Goal: Information Seeking & Learning: Check status

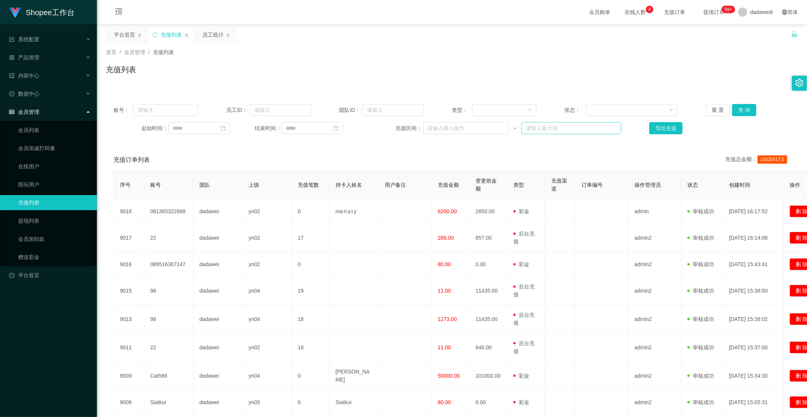
scroll to position [26, 0]
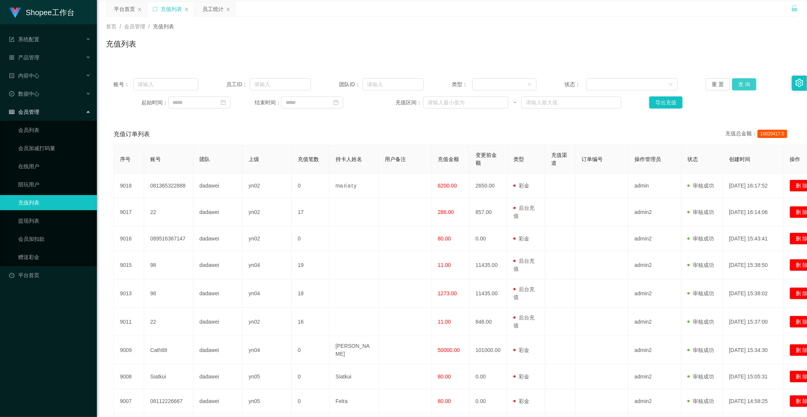
click at [748, 82] on button "查 询" at bounding box center [744, 84] width 24 height 12
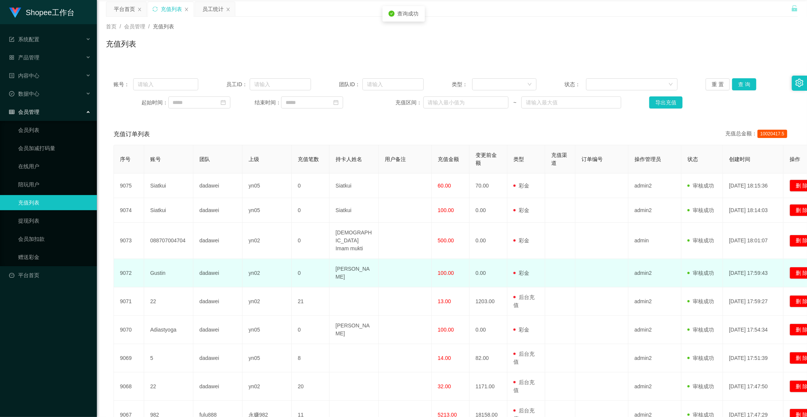
scroll to position [126, 0]
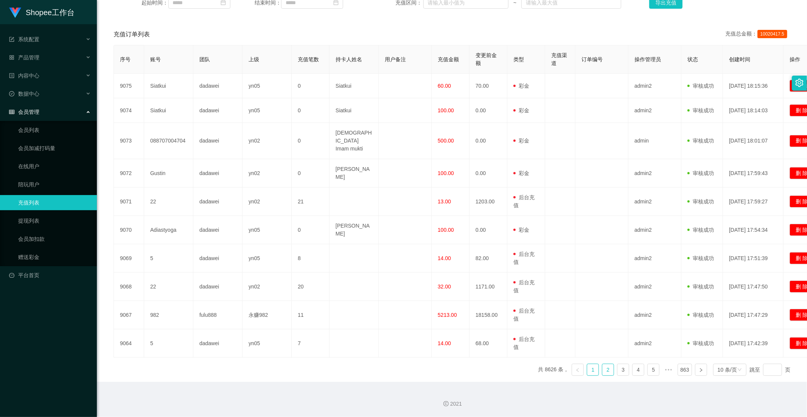
click at [607, 368] on link "2" at bounding box center [608, 369] width 11 height 11
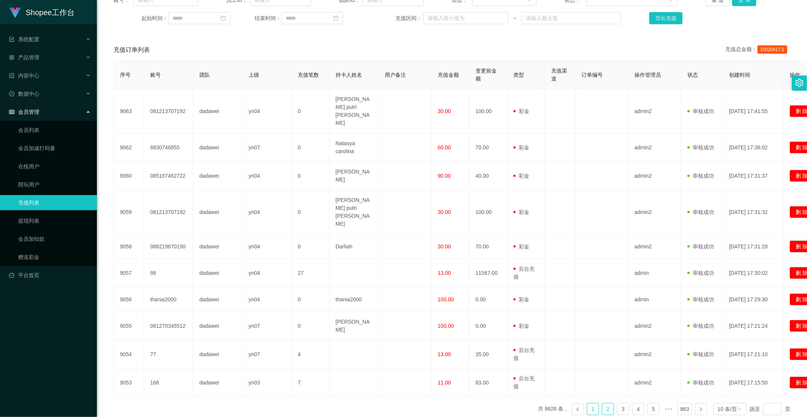
click at [590, 404] on link "1" at bounding box center [592, 409] width 11 height 11
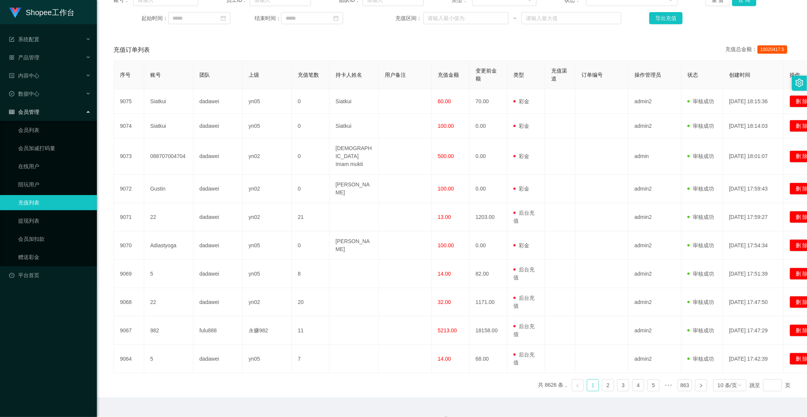
scroll to position [26, 0]
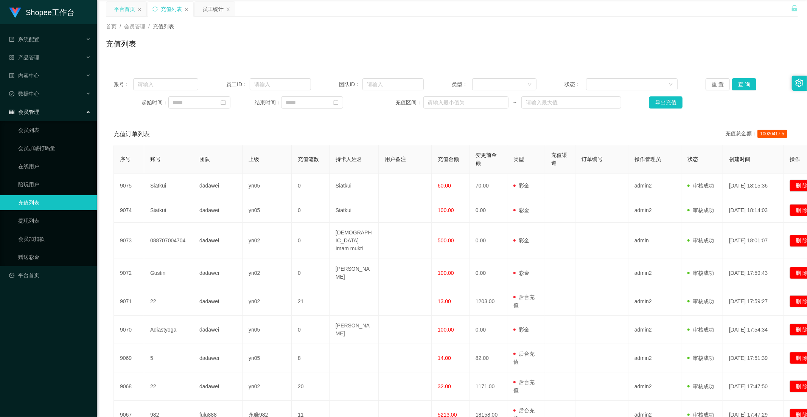
click at [119, 3] on div "平台首页" at bounding box center [124, 9] width 21 height 14
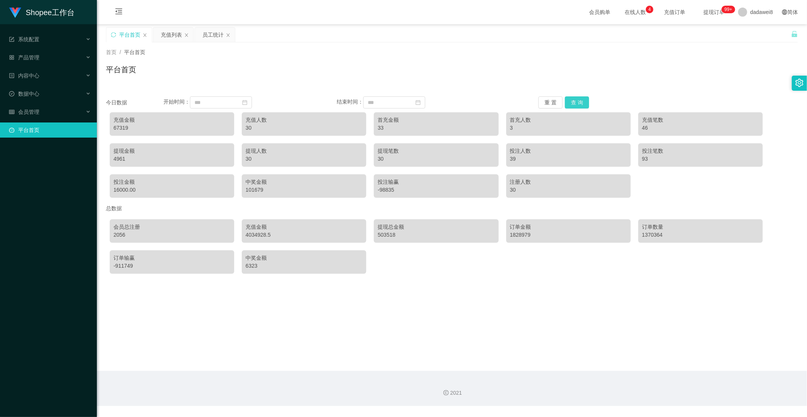
click at [575, 103] on button "查 询" at bounding box center [577, 103] width 24 height 12
click at [207, 29] on div "员工统计" at bounding box center [212, 35] width 21 height 14
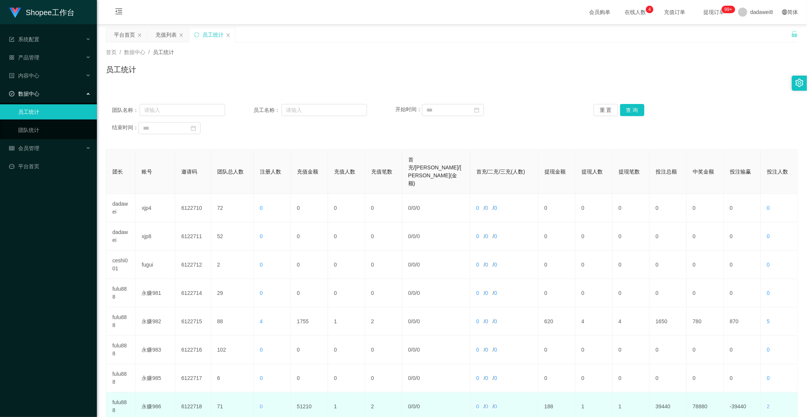
scroll to position [106, 0]
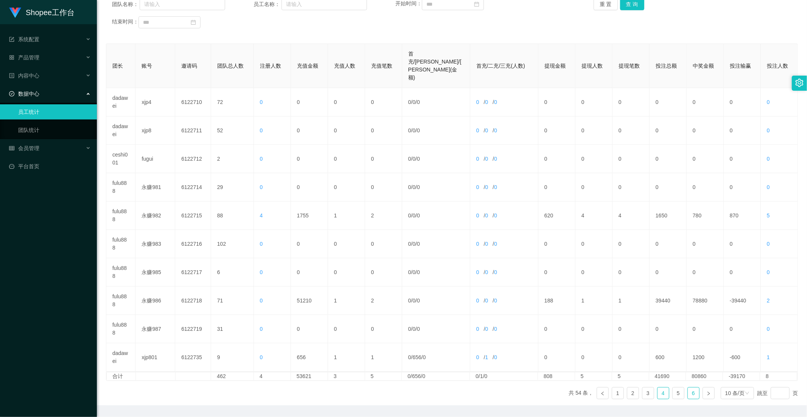
click at [688, 388] on link "6" at bounding box center [693, 393] width 11 height 11
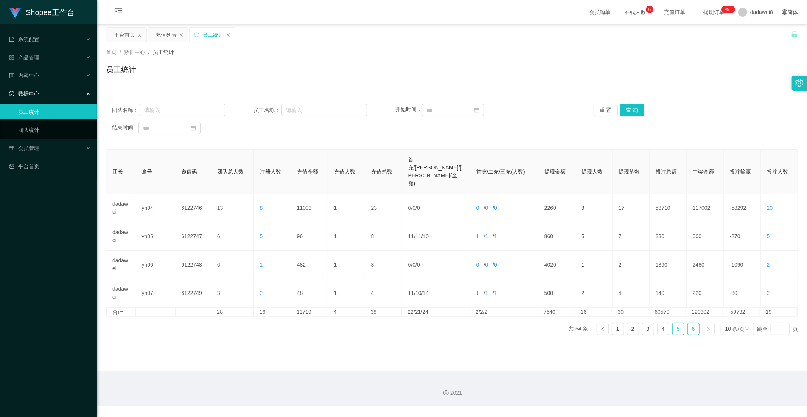
click at [673, 324] on link "5" at bounding box center [678, 329] width 11 height 11
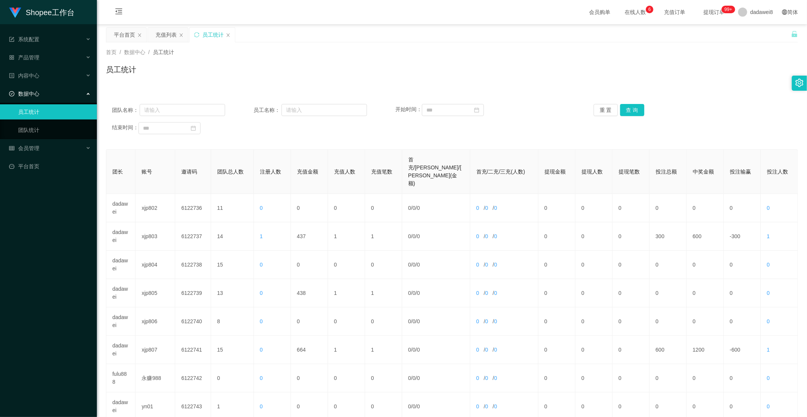
scroll to position [106, 0]
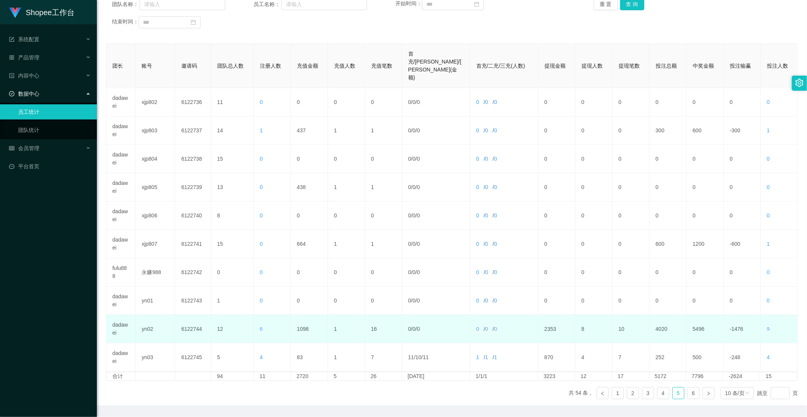
click at [301, 315] on td "1098" at bounding box center [309, 329] width 37 height 28
copy td "1098"
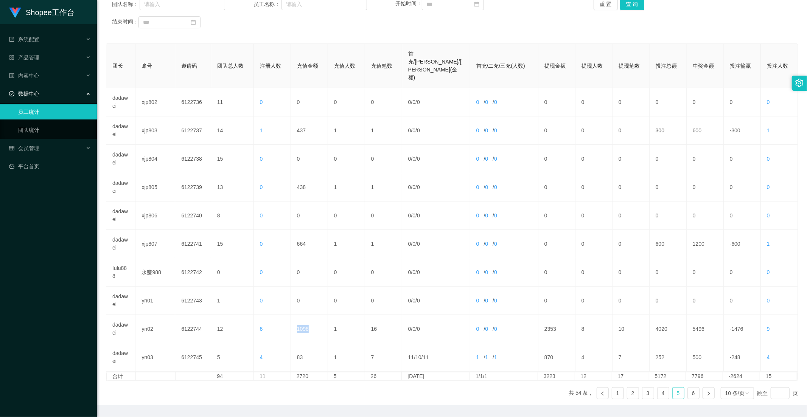
click at [673, 388] on link "5" at bounding box center [678, 393] width 11 height 11
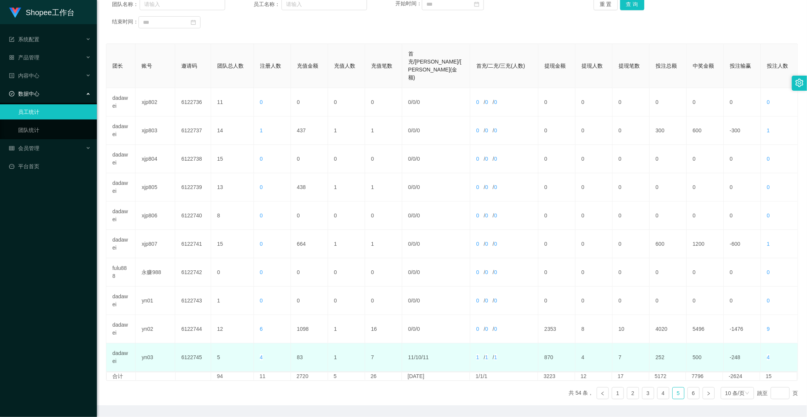
click at [700, 344] on td "500" at bounding box center [705, 358] width 37 height 28
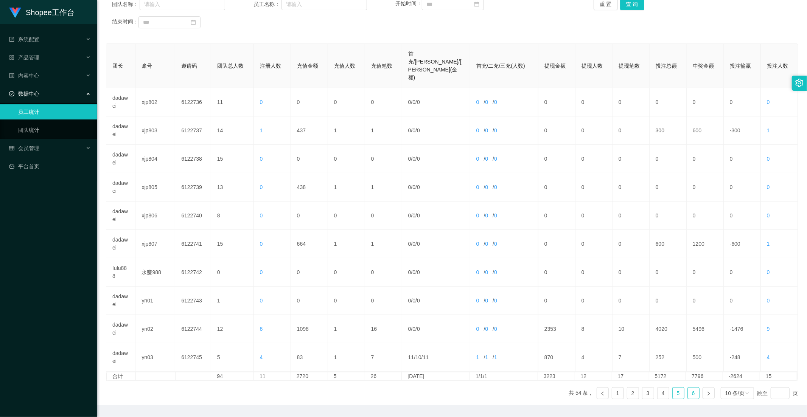
click at [688, 388] on link "6" at bounding box center [693, 393] width 11 height 11
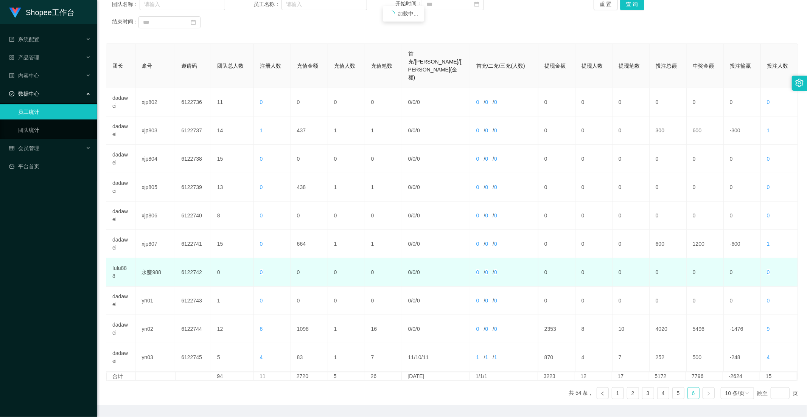
scroll to position [0, 0]
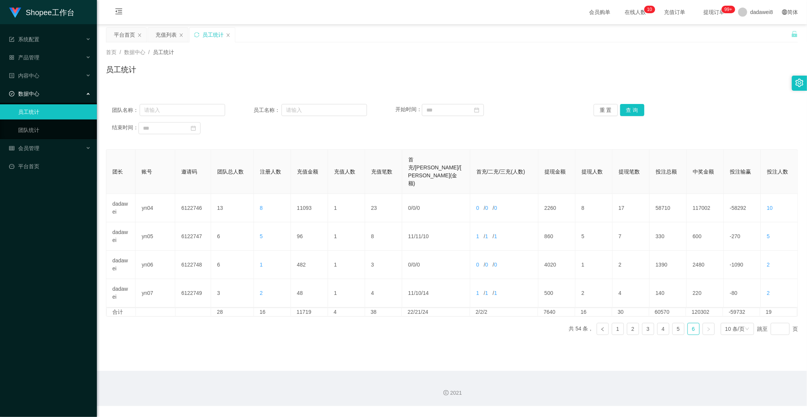
click at [308, 296] on div "团长 账号 邀请码 团队总人数 注册人数 充值金额 充值人数 充值笔数 首充/二充/三充(金额) 首充/二充/三充(人数) 提现金额 提现人数 提现笔数 投注…" at bounding box center [452, 246] width 692 height 192
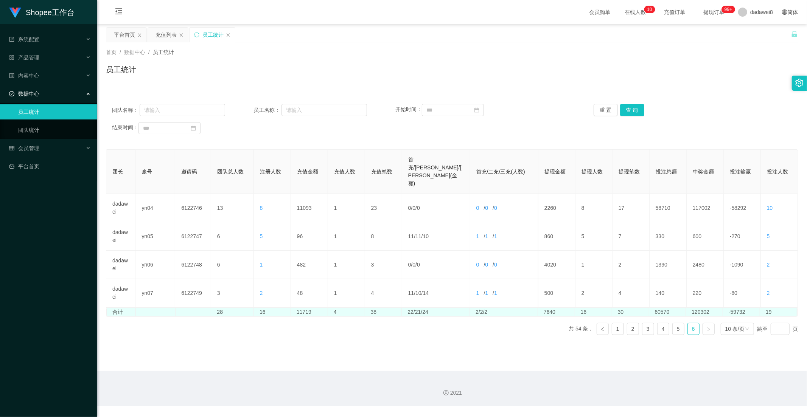
click at [308, 308] on td "11719" at bounding box center [309, 312] width 37 height 8
click at [295, 308] on td "11719" at bounding box center [309, 312] width 37 height 8
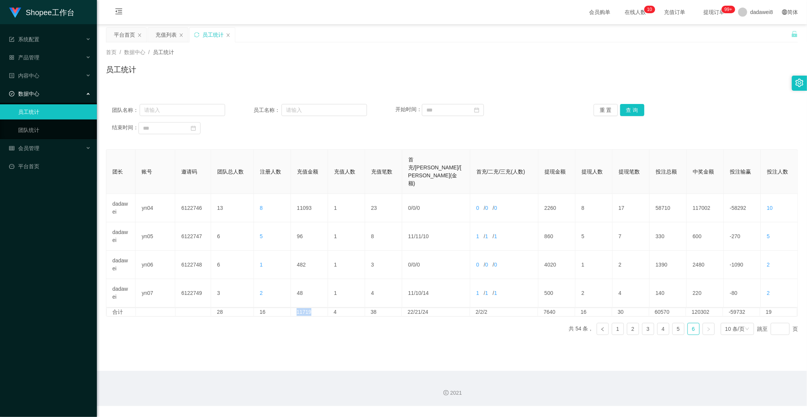
copy td "11719"
click at [673, 324] on link "5" at bounding box center [678, 329] width 11 height 11
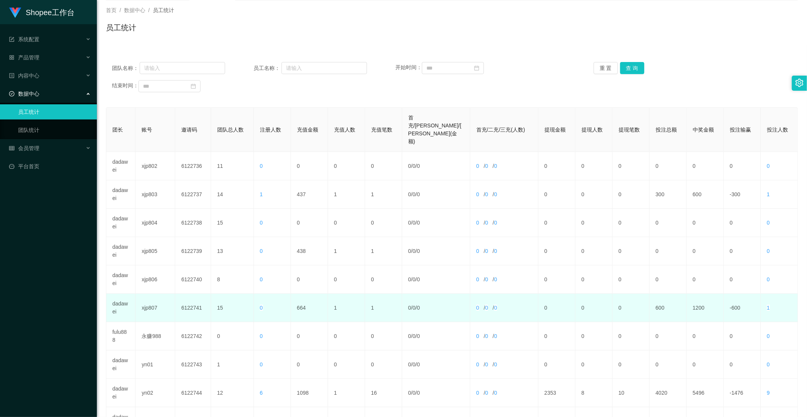
scroll to position [106, 0]
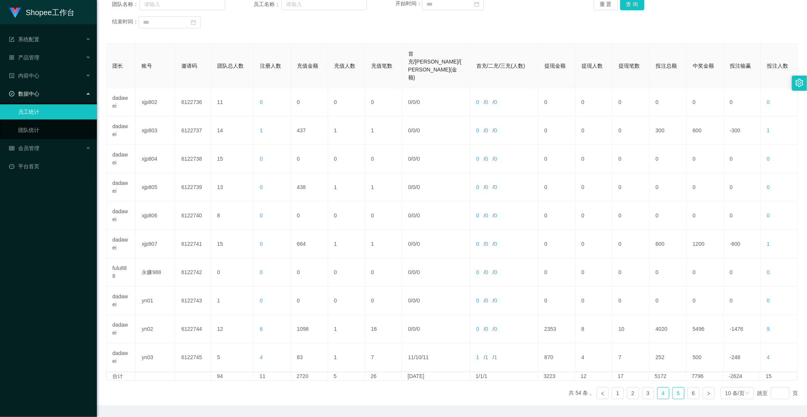
click at [661, 388] on link "4" at bounding box center [663, 393] width 11 height 11
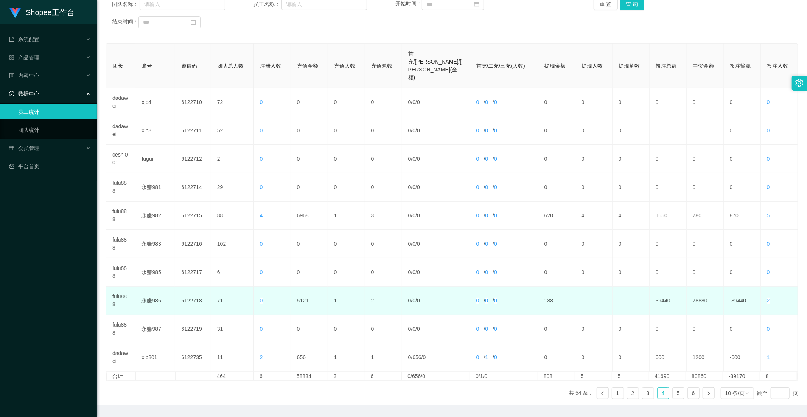
click at [299, 287] on td "51210" at bounding box center [309, 301] width 37 height 28
click at [304, 287] on td "51210" at bounding box center [309, 301] width 37 height 28
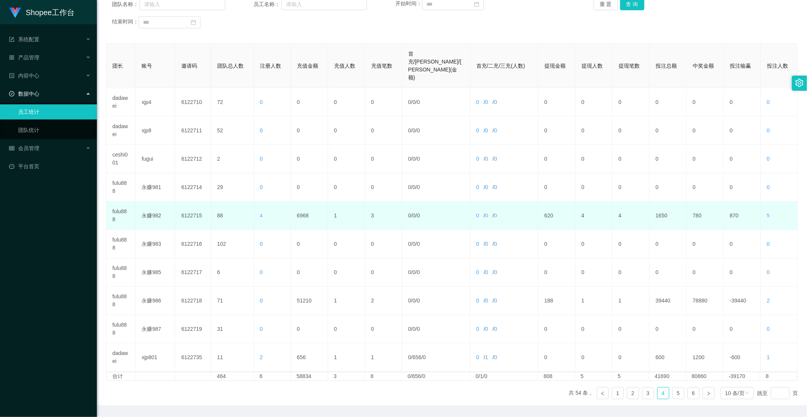
click at [300, 202] on td "6968" at bounding box center [309, 216] width 37 height 28
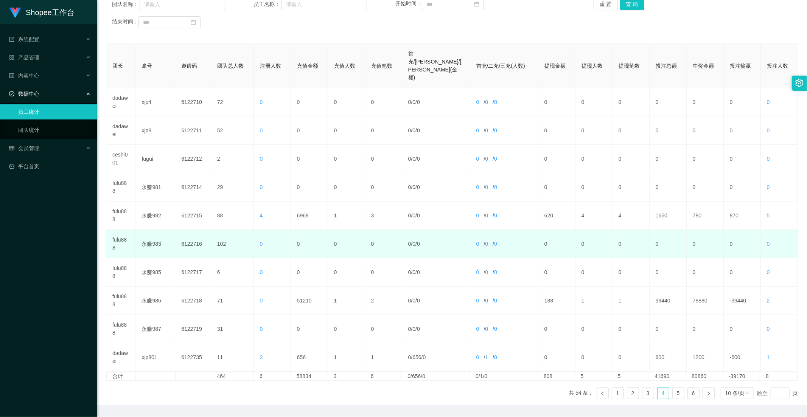
click at [300, 230] on td "0" at bounding box center [309, 244] width 37 height 28
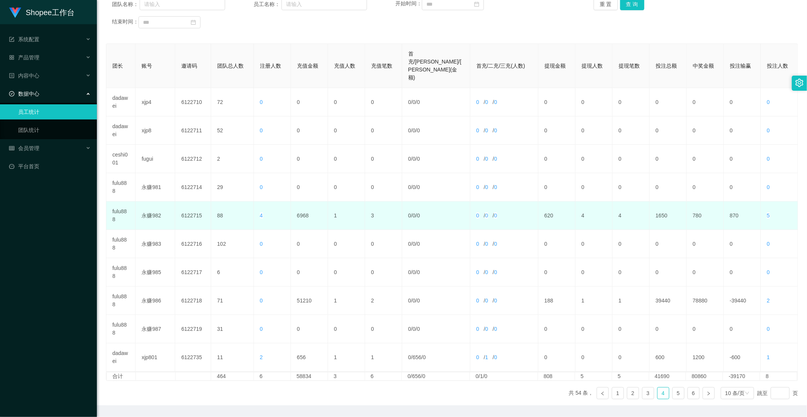
click at [302, 202] on td "6968" at bounding box center [309, 216] width 37 height 28
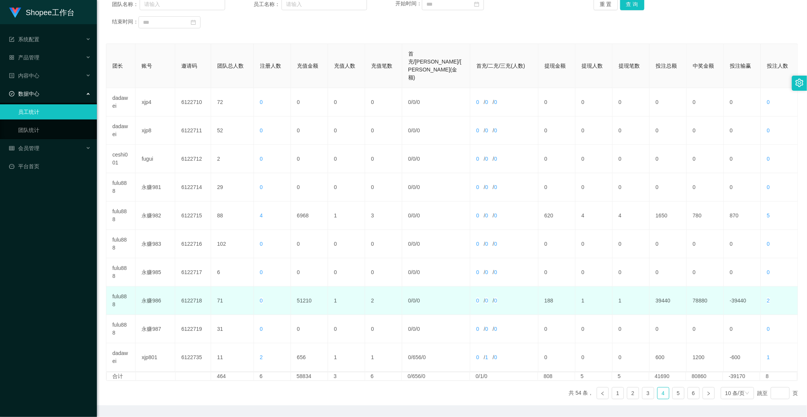
click at [299, 287] on td "51210" at bounding box center [309, 301] width 37 height 28
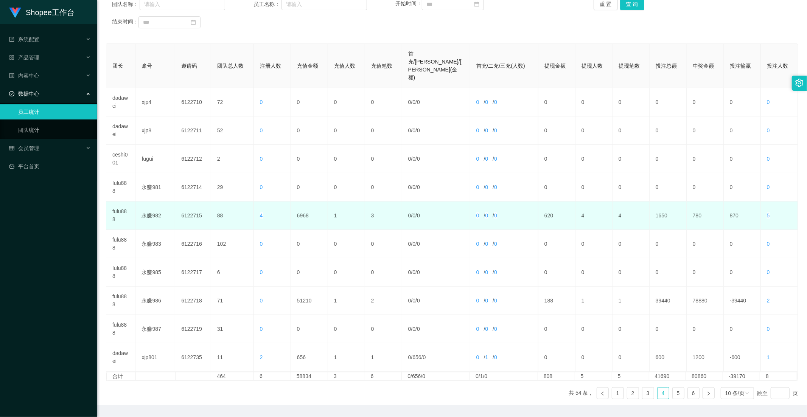
click at [307, 202] on td "6968" at bounding box center [309, 216] width 37 height 28
click at [300, 202] on td "6968" at bounding box center [309, 216] width 37 height 28
